Goal: Entertainment & Leisure: Consume media (video, audio)

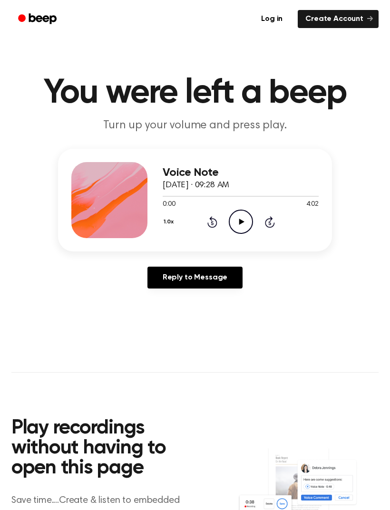
click at [246, 218] on icon "Play Audio" at bounding box center [241, 222] width 24 height 24
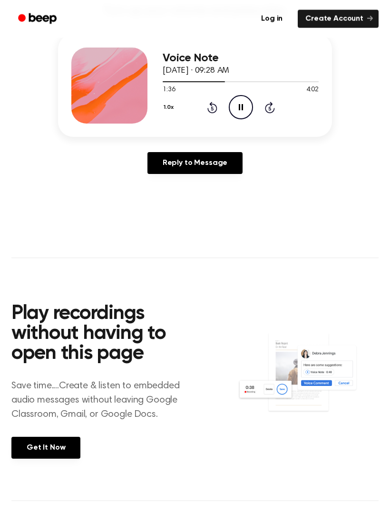
scroll to position [116, 0]
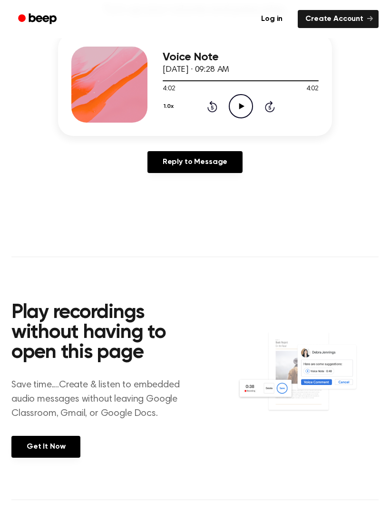
click at [241, 107] on icon at bounding box center [241, 106] width 5 height 6
click at [247, 95] on icon "Pause Audio" at bounding box center [241, 106] width 24 height 24
click at [242, 106] on icon at bounding box center [241, 106] width 5 height 6
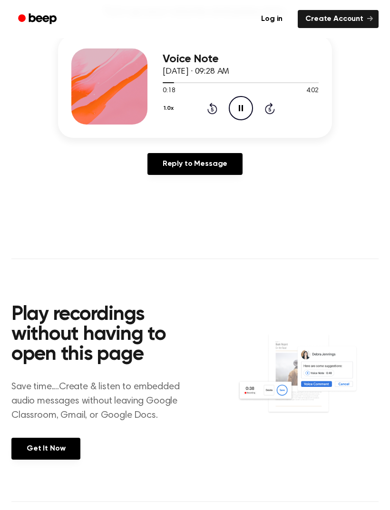
scroll to position [112, 0]
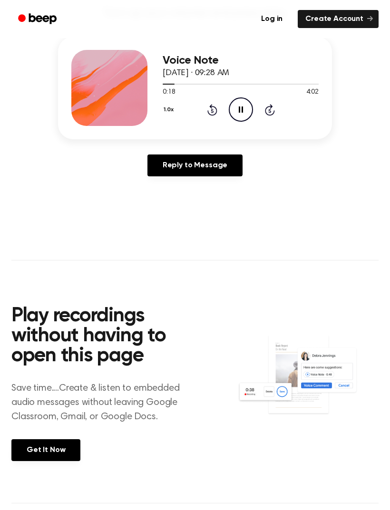
click at [176, 81] on div at bounding box center [241, 84] width 156 height 8
click at [190, 105] on div "1.0x Rewind 5 seconds Pause Audio Skip 5 seconds" at bounding box center [241, 110] width 156 height 24
click at [177, 81] on div at bounding box center [241, 84] width 156 height 8
click at [274, 104] on icon "Skip 5 seconds" at bounding box center [269, 110] width 10 height 12
click at [273, 108] on icon "Skip 5 seconds" at bounding box center [269, 110] width 10 height 12
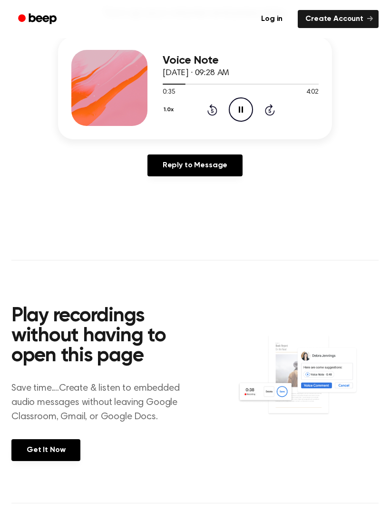
click at [273, 109] on icon "Skip 5 seconds" at bounding box center [269, 110] width 10 height 12
click at [271, 104] on icon at bounding box center [270, 109] width 10 height 11
click at [270, 107] on icon at bounding box center [270, 109] width 10 height 11
click at [272, 107] on icon at bounding box center [270, 109] width 10 height 11
click at [274, 107] on icon "Skip 5 seconds" at bounding box center [269, 110] width 10 height 12
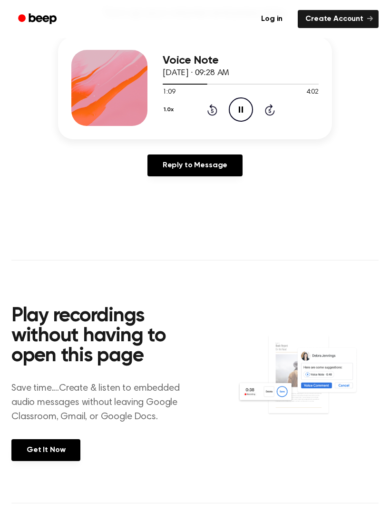
click at [242, 108] on icon at bounding box center [241, 110] width 4 height 6
